Goal: Information Seeking & Learning: Learn about a topic

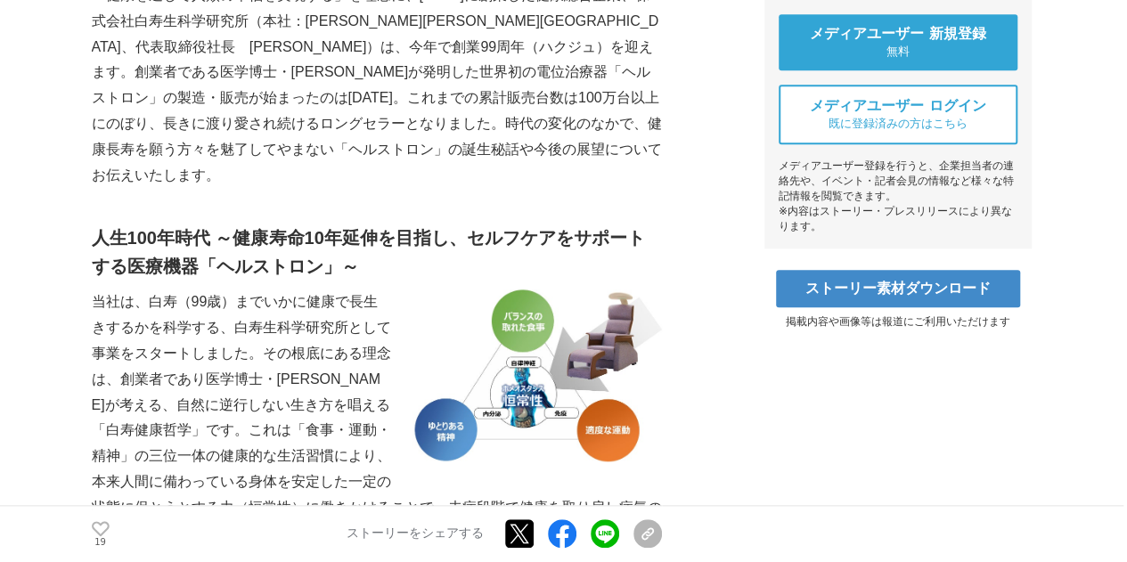
scroll to position [891, 0]
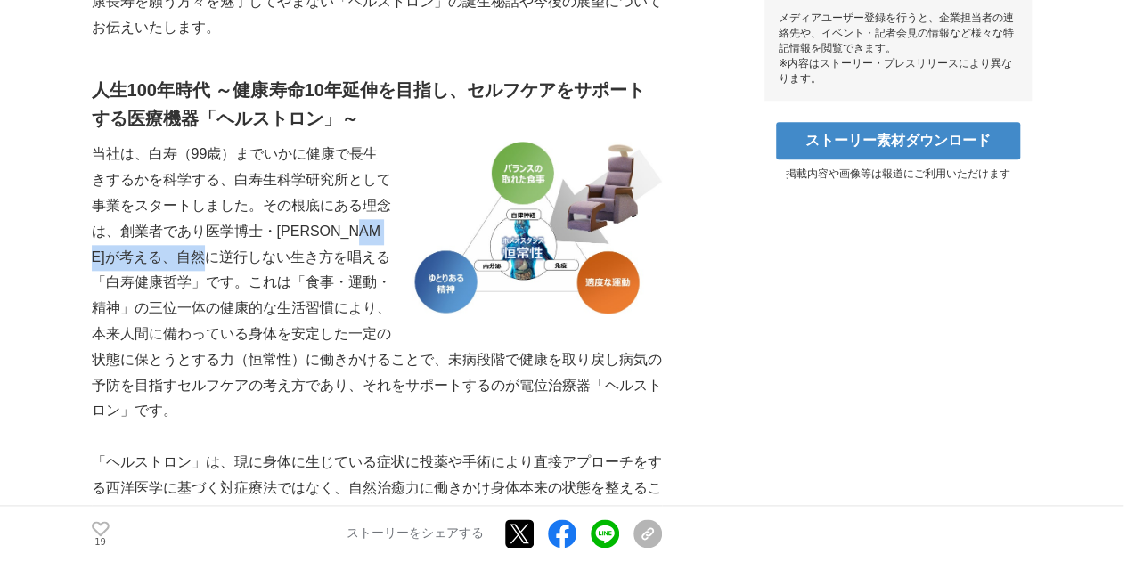
drag, startPoint x: 119, startPoint y: 200, endPoint x: 283, endPoint y: 203, distance: 164.0
click at [283, 203] on p "当社は、白寿（99歳）までいかに健康で長生きするかを科学する、白寿生科学研究所として事業をスタートしました。その根底にある理念は、創業者であり医学博士・[PE…" at bounding box center [377, 283] width 570 height 282
copy p "自然に逆行しない生き方"
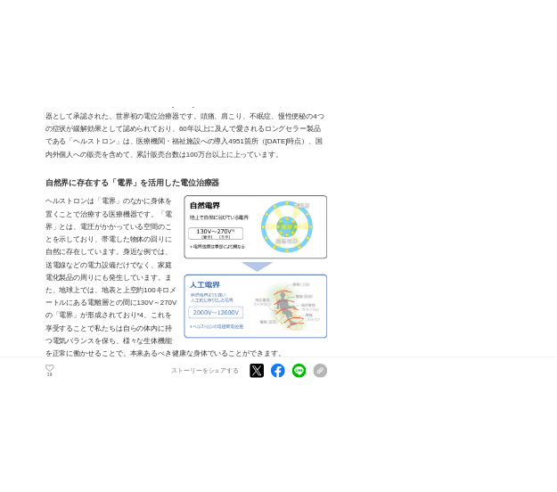
scroll to position [2227, 0]
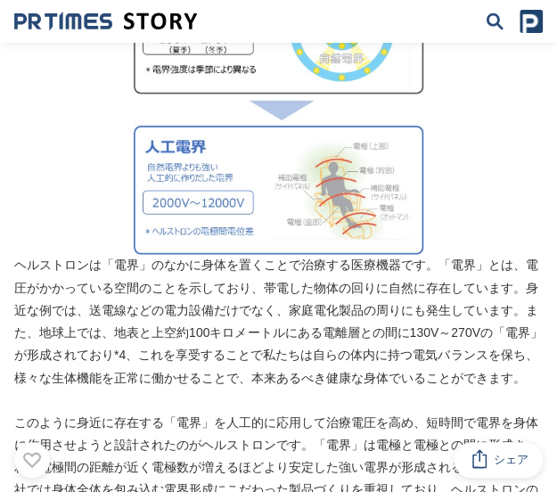
click at [345, 196] on img at bounding box center [279, 109] width 290 height 289
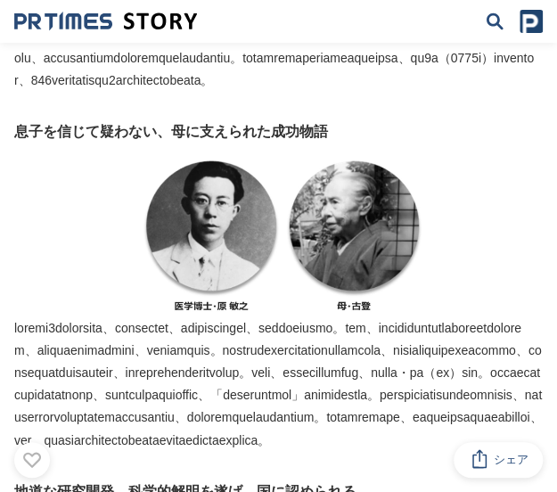
scroll to position [3207, 0]
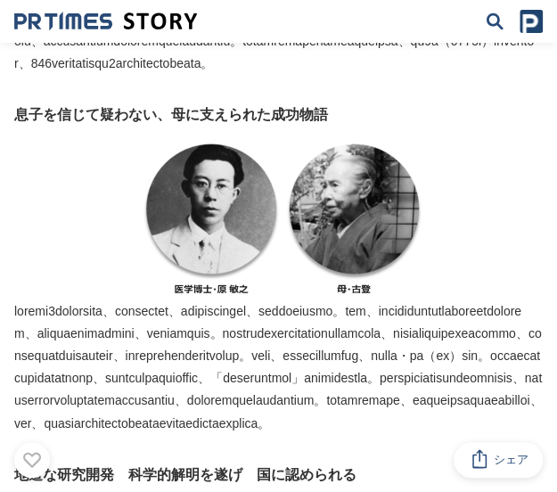
click at [353, 300] on img at bounding box center [279, 218] width 290 height 163
click at [242, 127] on h3 "息子を信じて疑わない、母に支えられた成功物語" at bounding box center [278, 114] width 528 height 23
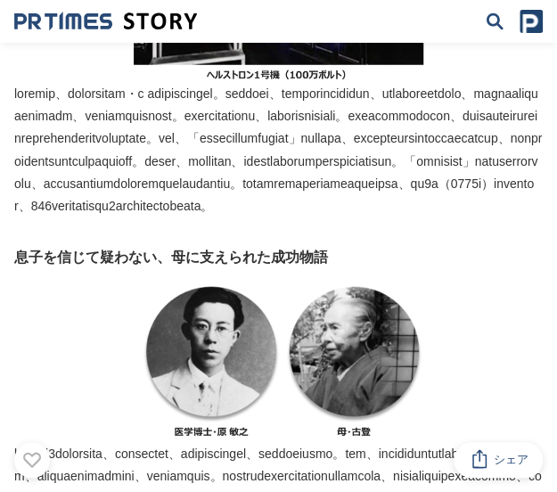
scroll to position [3029, 0]
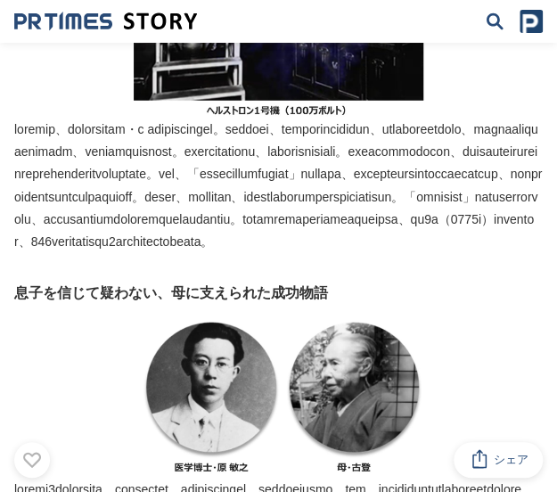
click at [119, 253] on p at bounding box center [278, 92] width 528 height 323
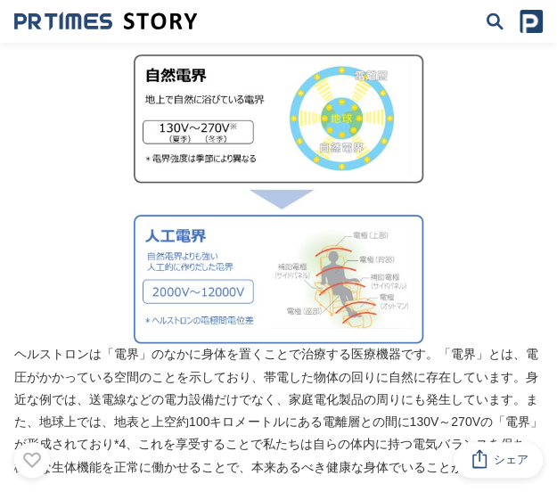
scroll to position [2049, 0]
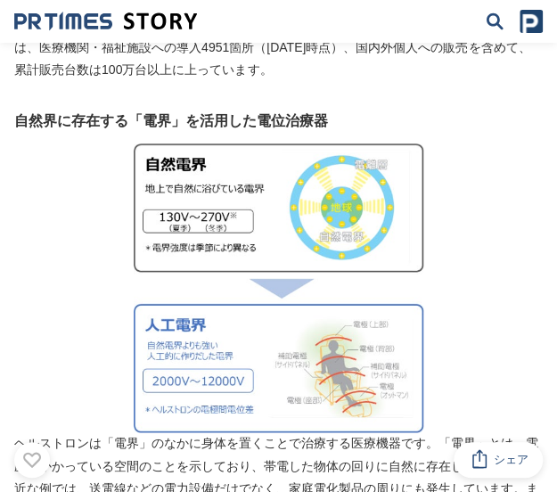
click at [256, 279] on img at bounding box center [279, 287] width 290 height 289
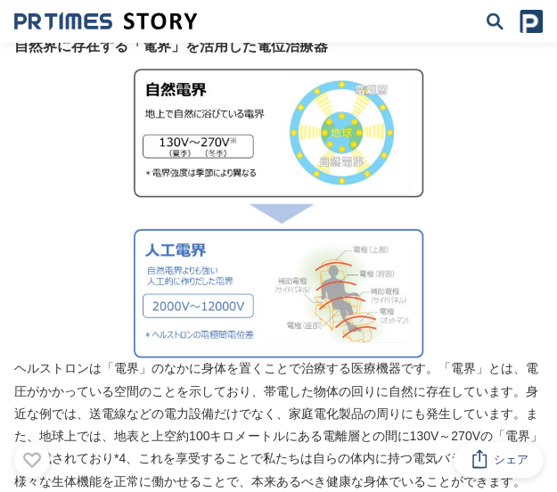
scroll to position [2227, 0]
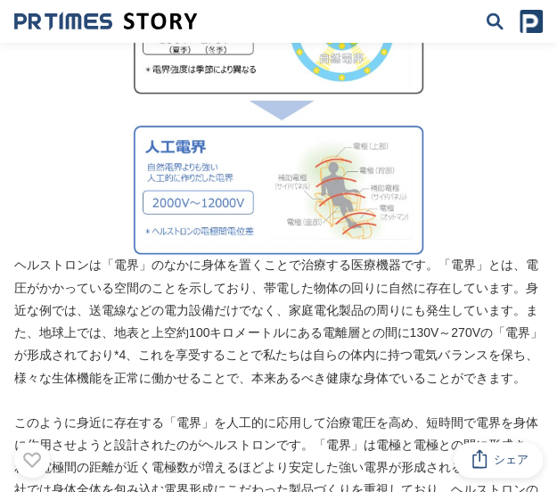
click at [200, 336] on p "ヘルストロンは「電界」のなかに身体を置くことで治療する医療機器です。「電界」とは、電圧がかかっている空間のことを示しており、帯電した物体の回りに自然に存在して…" at bounding box center [278, 176] width 528 height 423
click at [255, 411] on p "このように身近に存在する「電界」を人工的に応用して治療電圧を高め、短時間で電界を身体に作用させようと設計されたのがヘルストロンです。「電界」は電極と電極との間…" at bounding box center [278, 501] width 528 height 180
click at [335, 411] on p "このように身近に存在する「電界」を人工的に応用して治療電圧を高め、短時間で電界を身体に作用させようと設計されたのがヘルストロンです。「電界」は電極と電極との間…" at bounding box center [278, 501] width 528 height 180
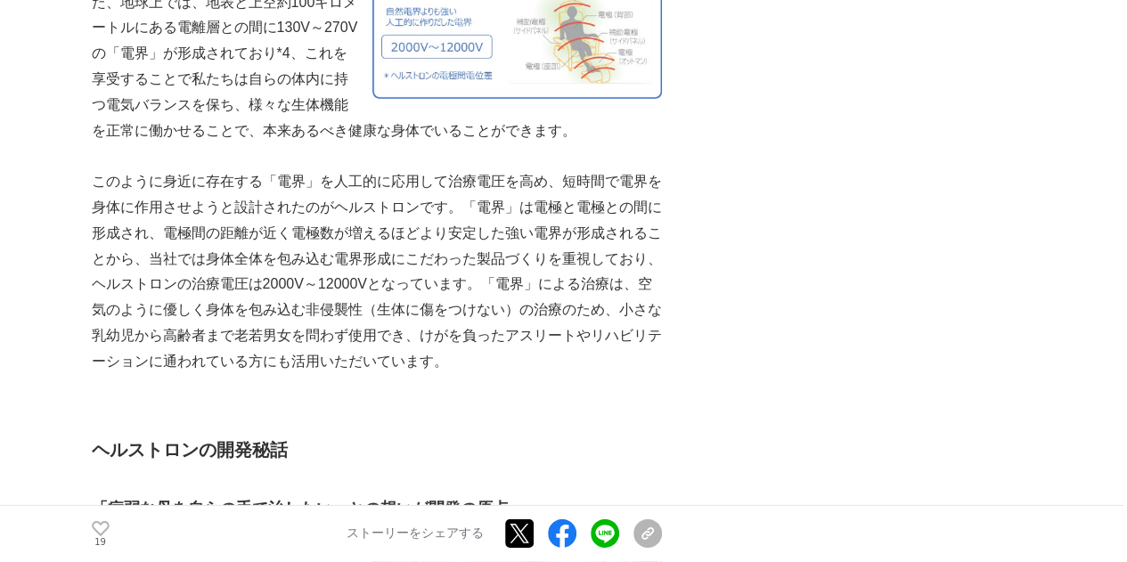
scroll to position [2584, 0]
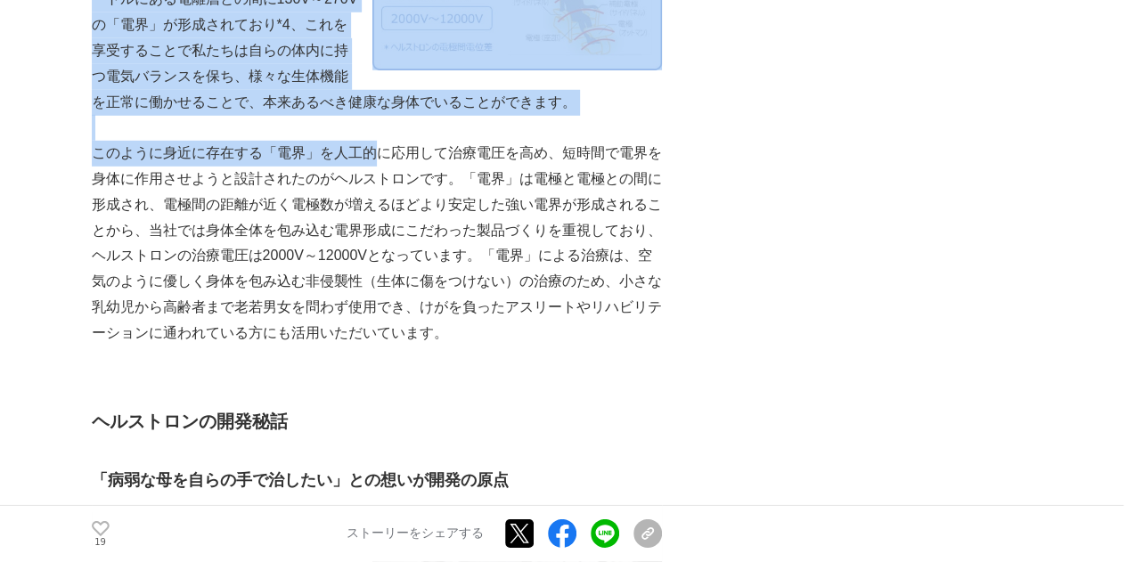
drag, startPoint x: 89, startPoint y: 96, endPoint x: 374, endPoint y: 102, distance: 285.2
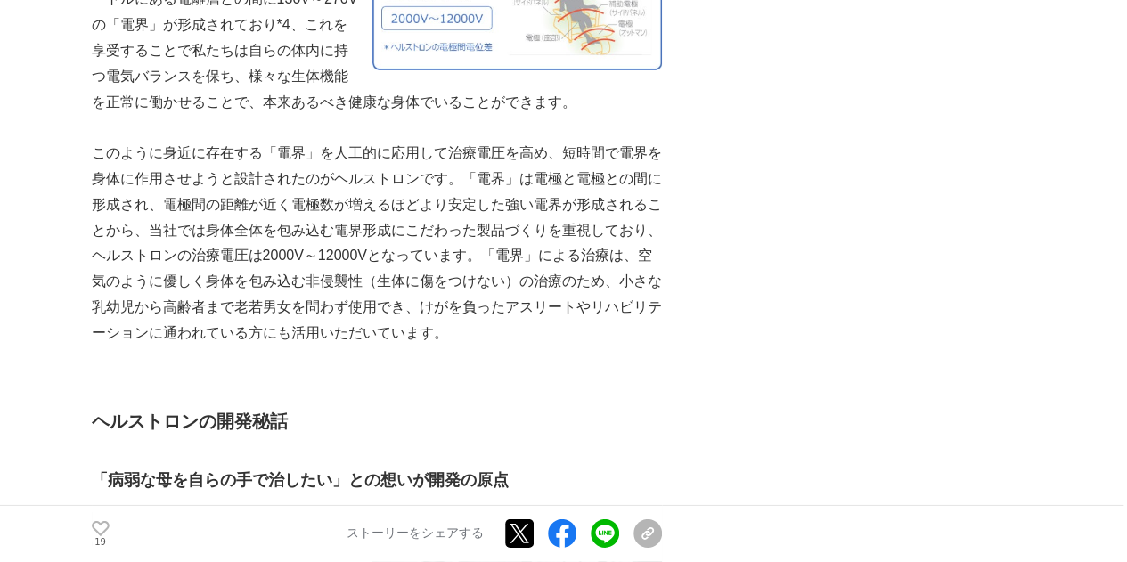
click at [604, 141] on p "このように身近に存在する「電界」を人工的に応用して治療電圧を高め、短時間で電界を身体に作用させようと設計されたのがヘルストロンです。「電界」は電極と電極との間…" at bounding box center [377, 243] width 570 height 205
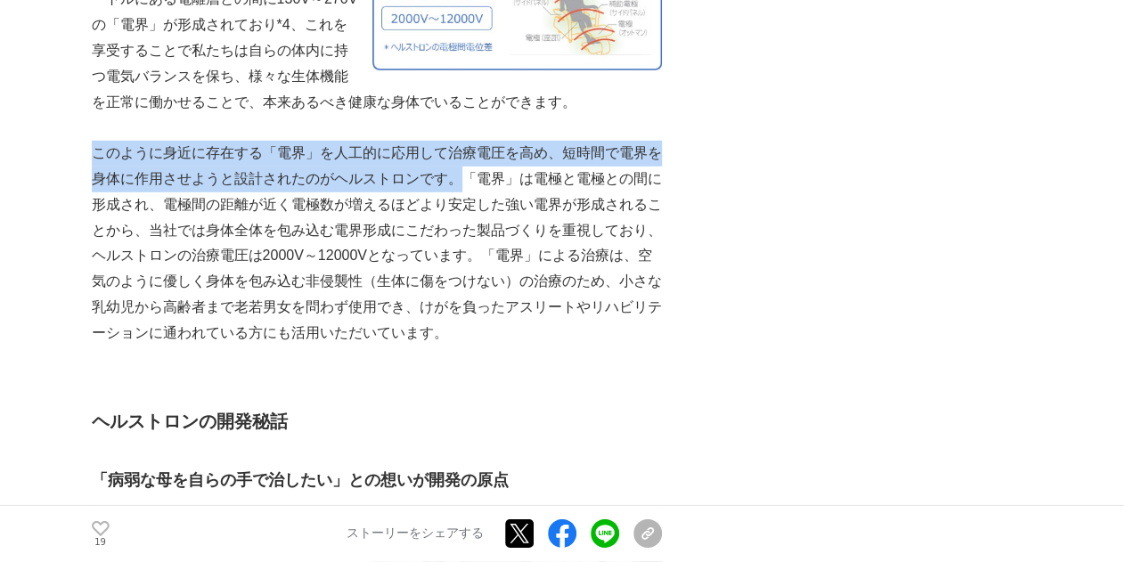
drag, startPoint x: 94, startPoint y: 97, endPoint x: 456, endPoint y: 122, distance: 362.6
click at [456, 141] on p "このように身近に存在する「電界」を人工的に応用して治療電圧を高め、短時間で電界を身体に作用させようと設計されたのがヘルストロンです。「電界」は電極と電極との間…" at bounding box center [377, 243] width 570 height 205
copy p "このように身近に存在する「電界」を人工的に応用して治療電圧を高め、短時間で電界を身体に作用させようと設計されたのがヘルストロンです。"
